Goal: Information Seeking & Learning: Learn about a topic

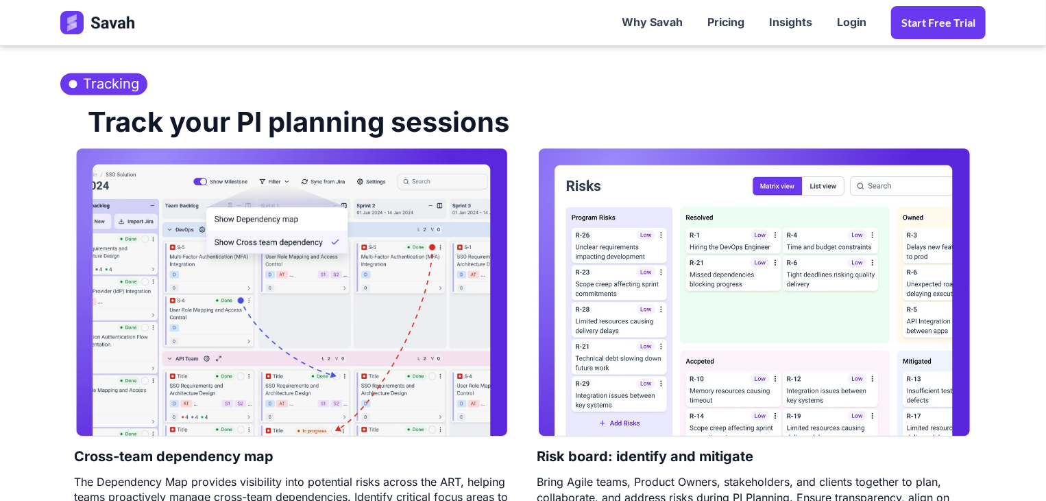
scroll to position [1646, 0]
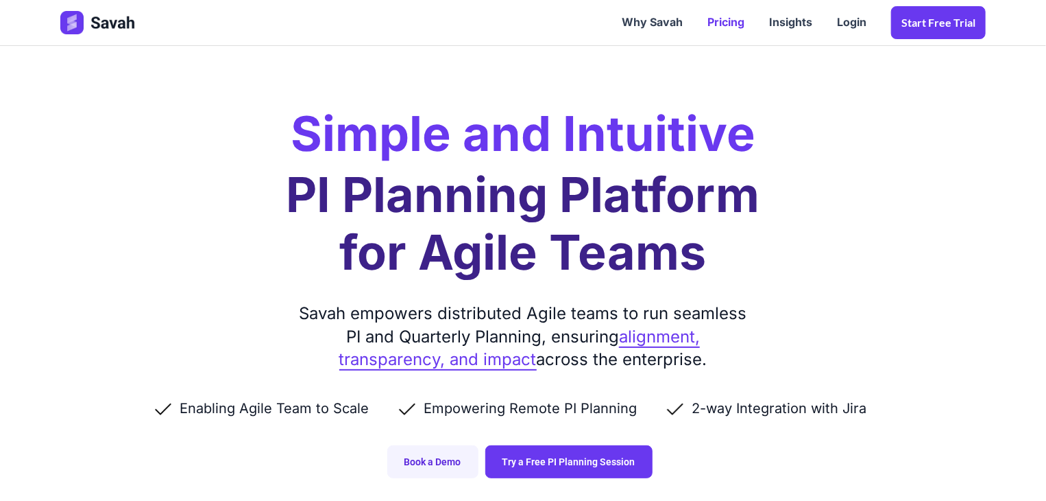
click at [738, 27] on link "Pricing" at bounding box center [726, 22] width 62 height 43
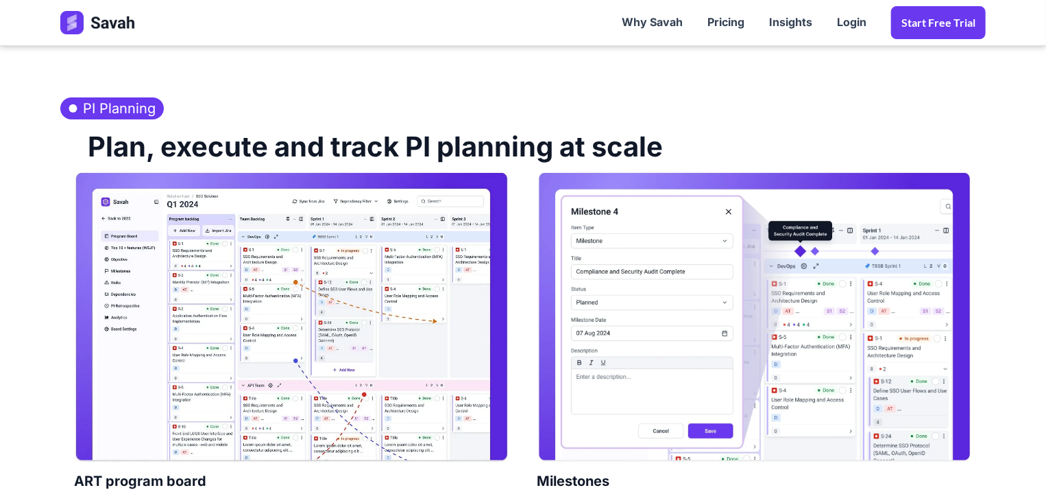
scroll to position [3656, 0]
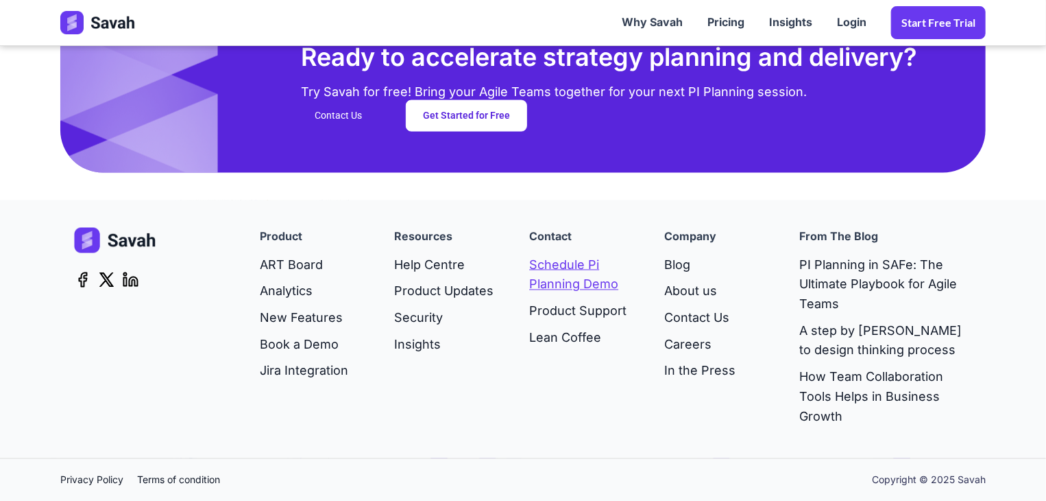
click at [573, 269] on link "Schedule Pi Planning Demo" at bounding box center [583, 275] width 108 height 47
click at [440, 291] on link "Product Updates" at bounding box center [444, 291] width 99 height 27
click at [295, 376] on link "Jira Integration" at bounding box center [304, 371] width 88 height 27
click at [317, 344] on link "Book a Demo" at bounding box center [304, 345] width 88 height 27
click at [318, 319] on link "New Features" at bounding box center [304, 318] width 88 height 27
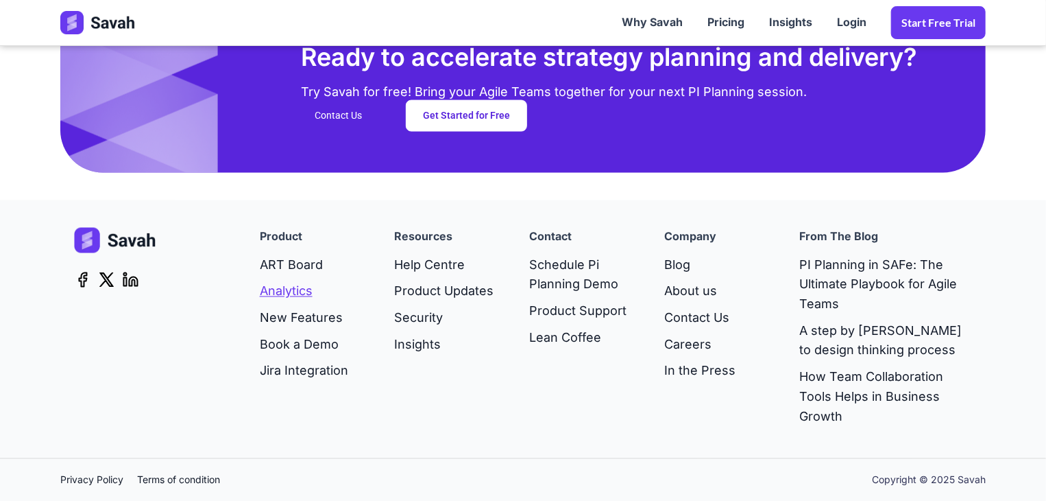
click at [304, 299] on link "Analytics" at bounding box center [304, 291] width 88 height 27
click at [321, 368] on link "Jira Integration" at bounding box center [304, 371] width 88 height 27
click at [295, 349] on link "Book a Demo" at bounding box center [304, 345] width 88 height 27
click at [303, 320] on link "New Features" at bounding box center [304, 318] width 88 height 27
click at [425, 348] on link "Insights" at bounding box center [444, 345] width 99 height 27
